Goal: Contribute content

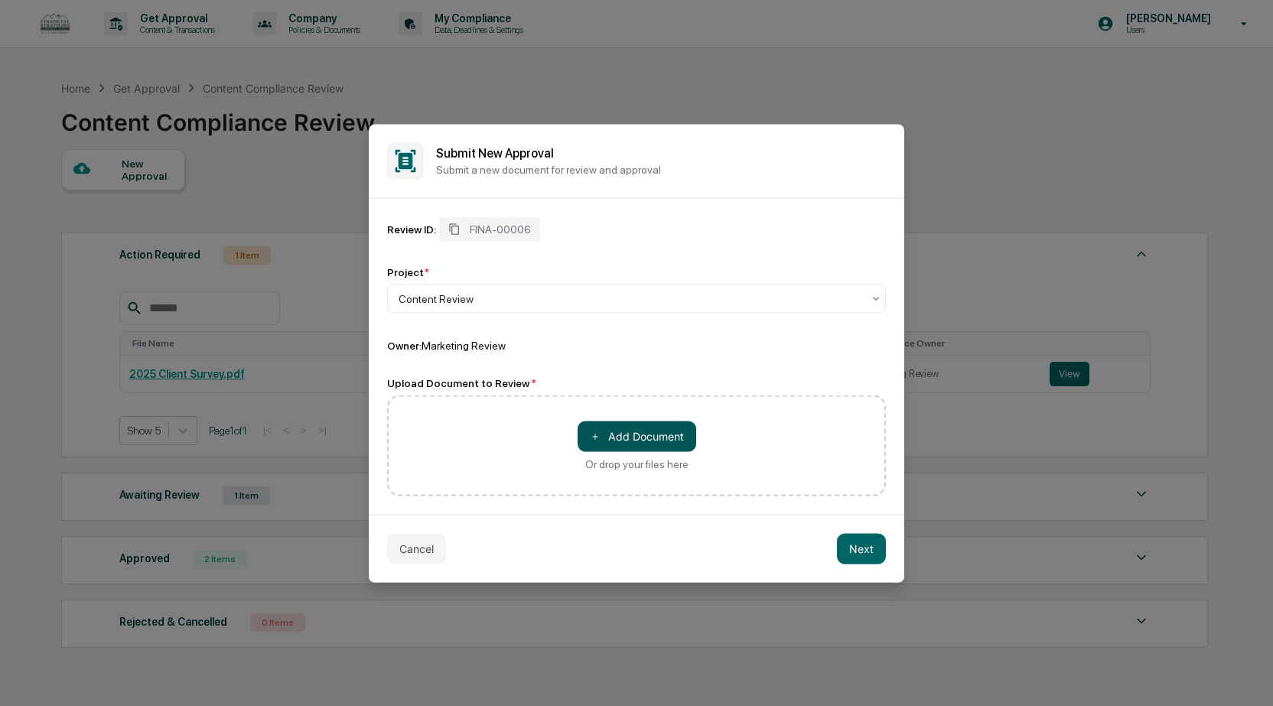
click at [612, 442] on button "＋ Add Document" at bounding box center [637, 436] width 119 height 31
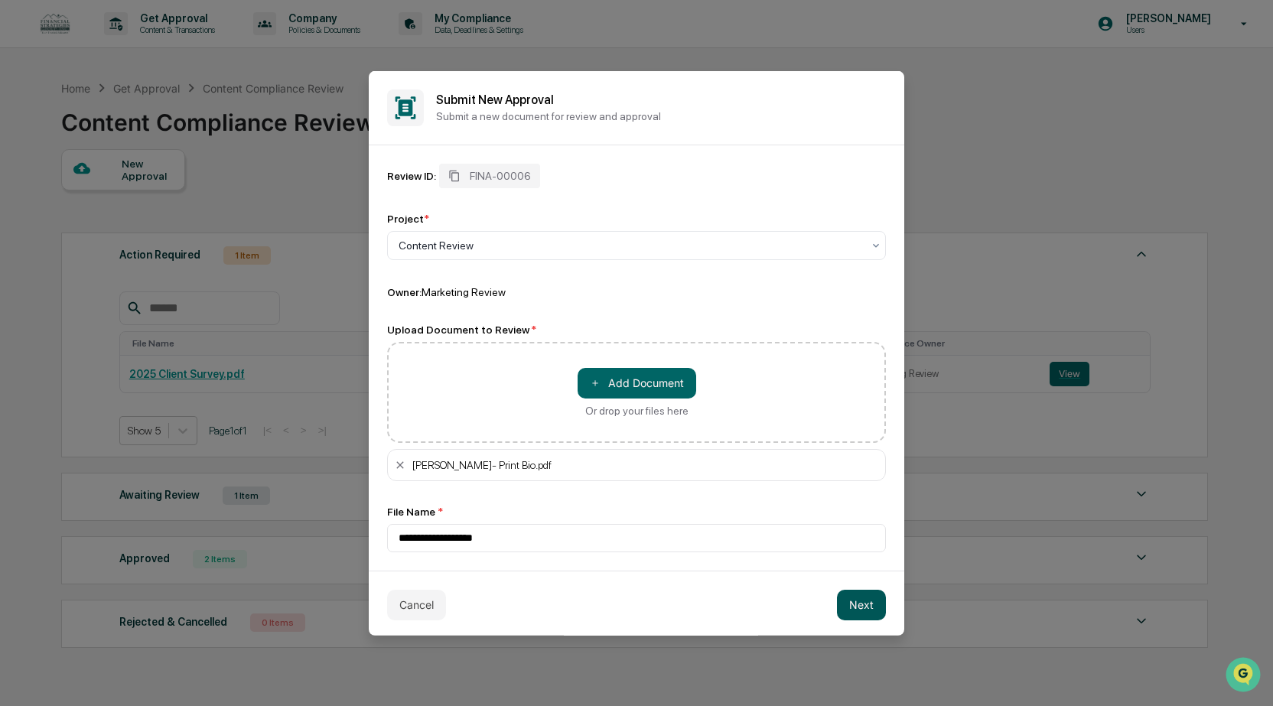
click at [855, 619] on button "Next" at bounding box center [861, 604] width 49 height 31
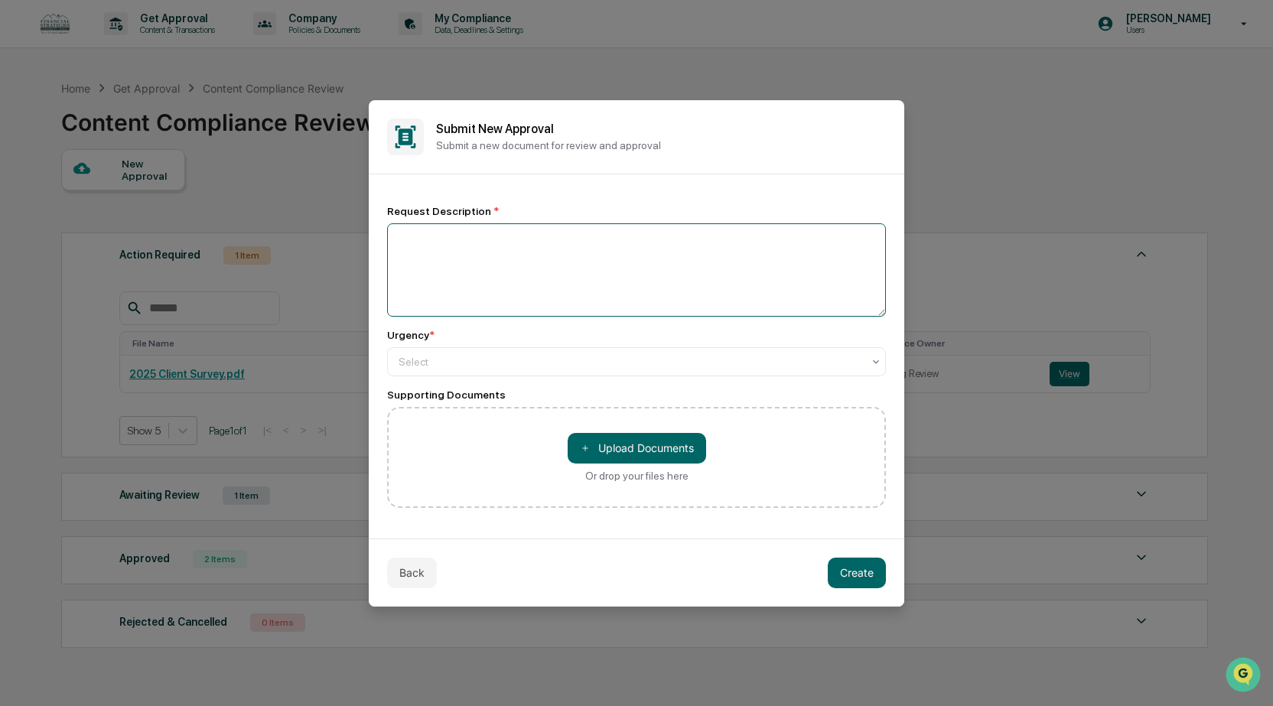
click at [473, 250] on textarea at bounding box center [636, 269] width 499 height 93
type textarea "**********"
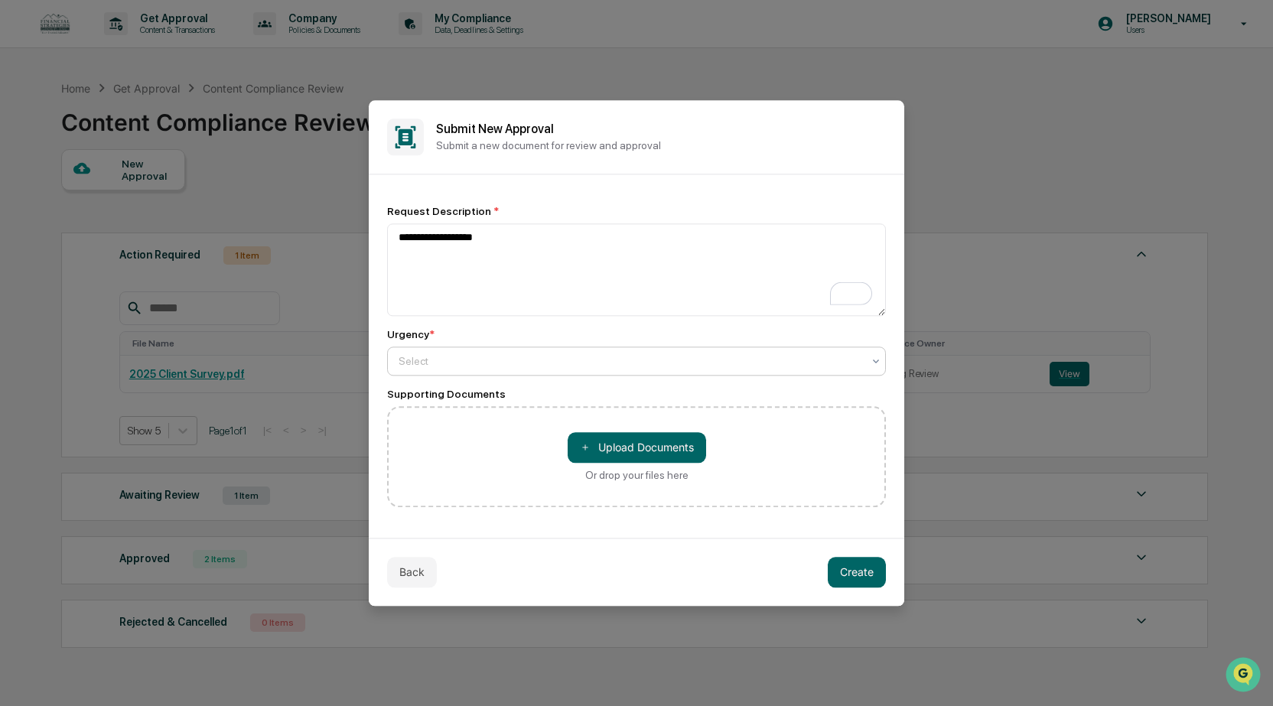
click at [496, 356] on div at bounding box center [631, 360] width 464 height 15
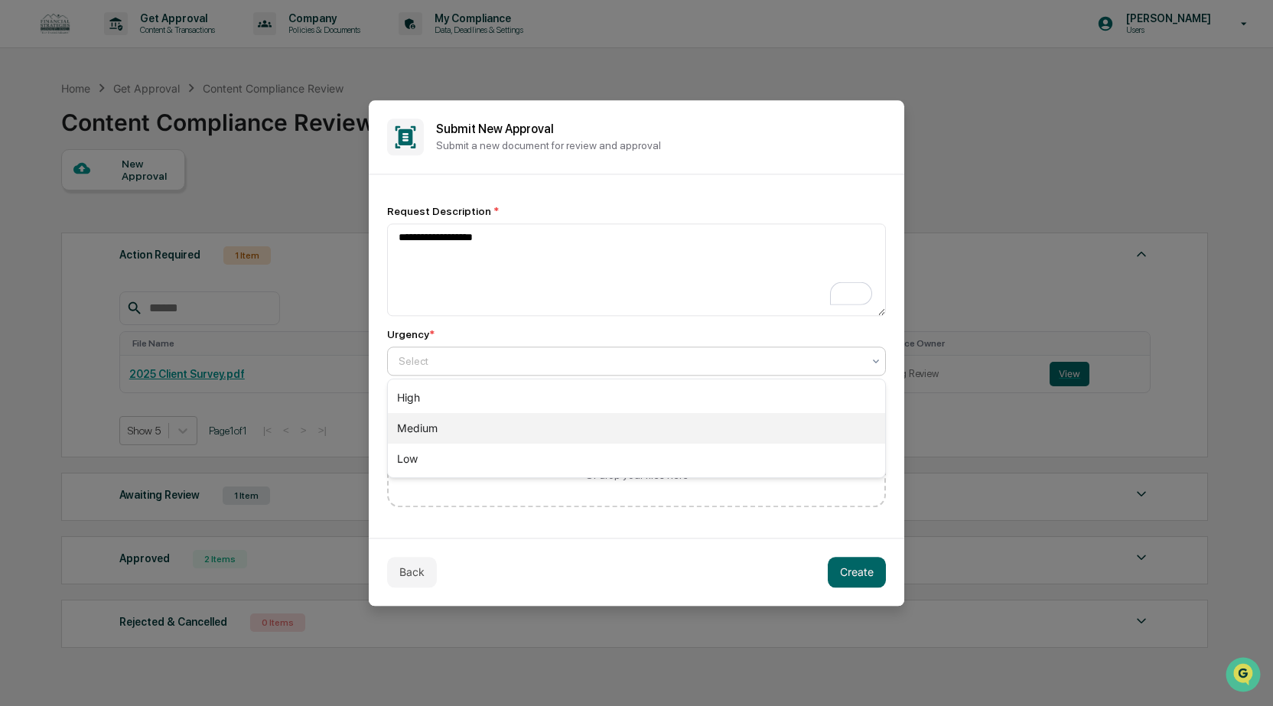
click at [441, 437] on div "Medium" at bounding box center [636, 428] width 497 height 31
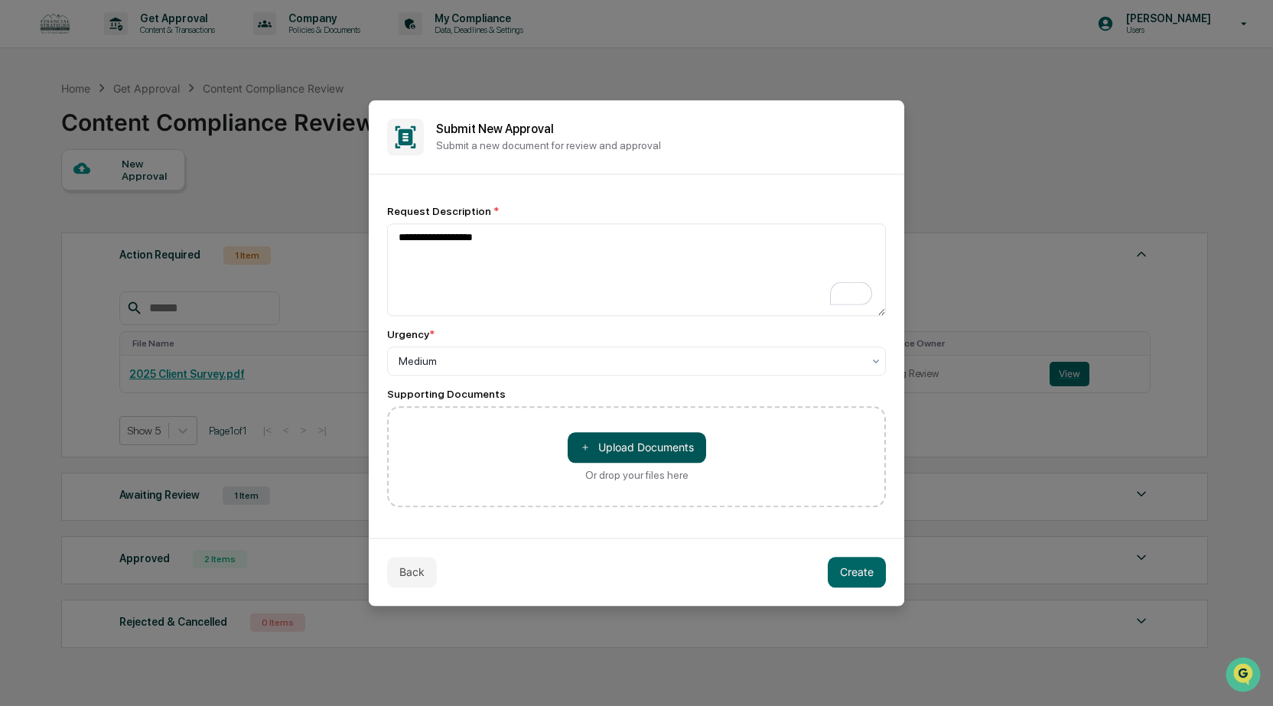
click at [621, 451] on button "＋ Upload Documents" at bounding box center [637, 447] width 138 height 31
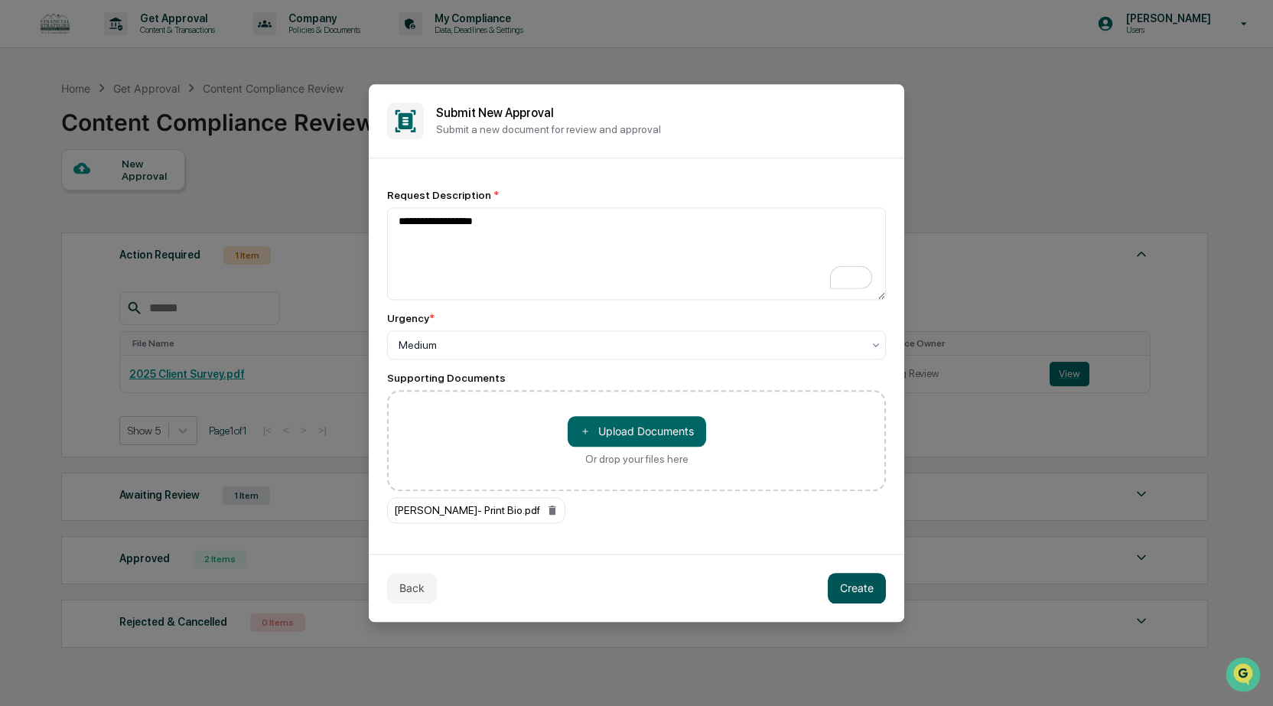
click at [860, 596] on button "Create" at bounding box center [857, 588] width 58 height 31
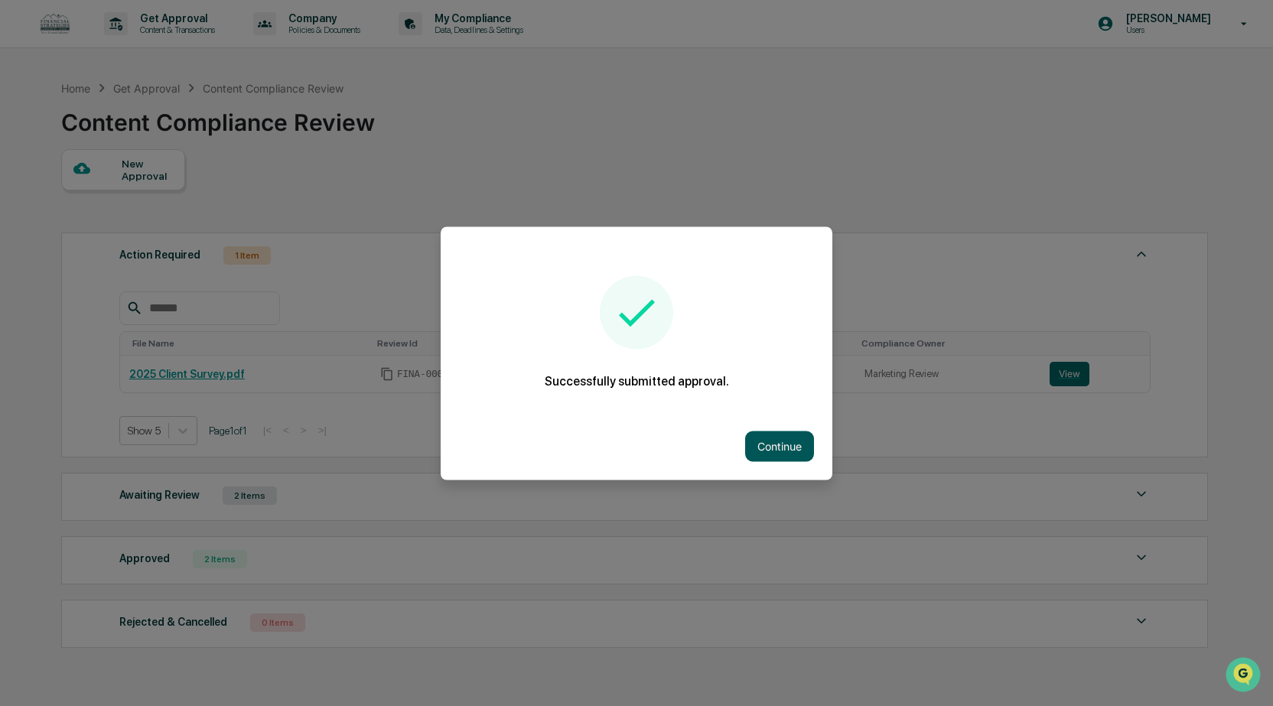
click at [746, 445] on button "Continue" at bounding box center [779, 446] width 69 height 31
